Goal: Entertainment & Leisure: Browse casually

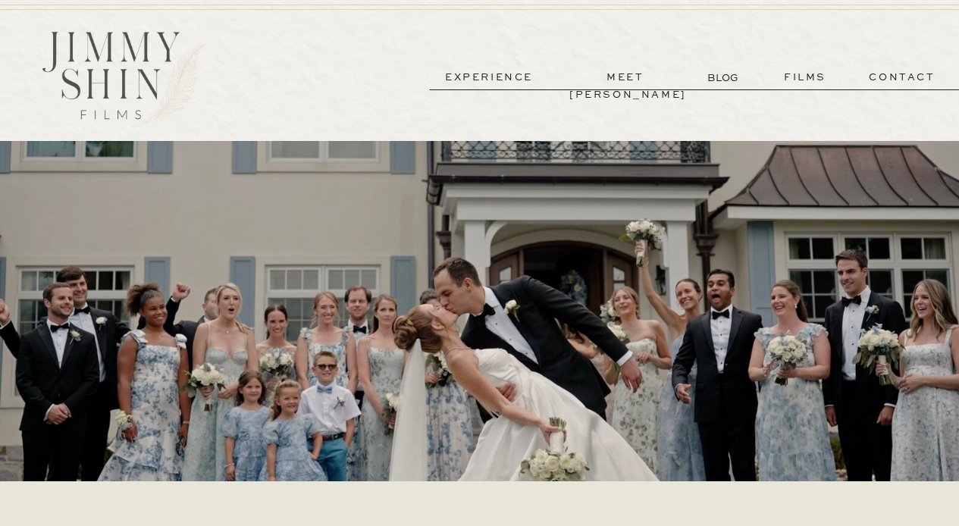
click at [801, 74] on p "films" at bounding box center [805, 77] width 74 height 17
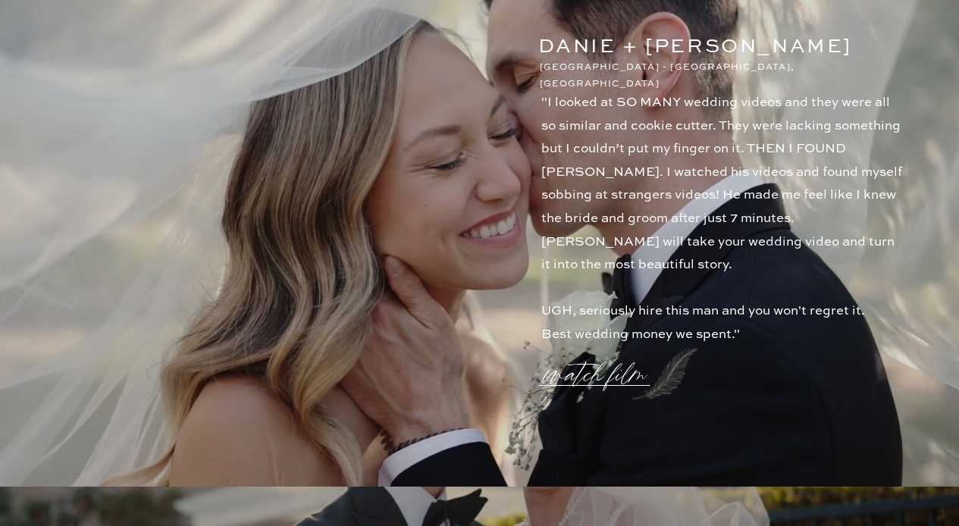
scroll to position [1639, 0]
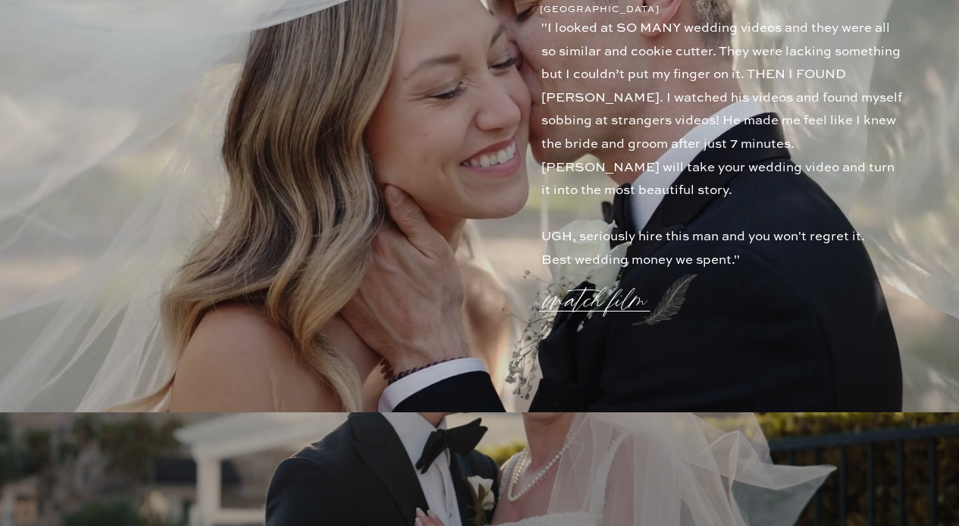
click at [580, 309] on p "watch film" at bounding box center [599, 291] width 109 height 58
click at [842, 74] on icon at bounding box center [842, 81] width 45 height 45
